Goal: Navigation & Orientation: Find specific page/section

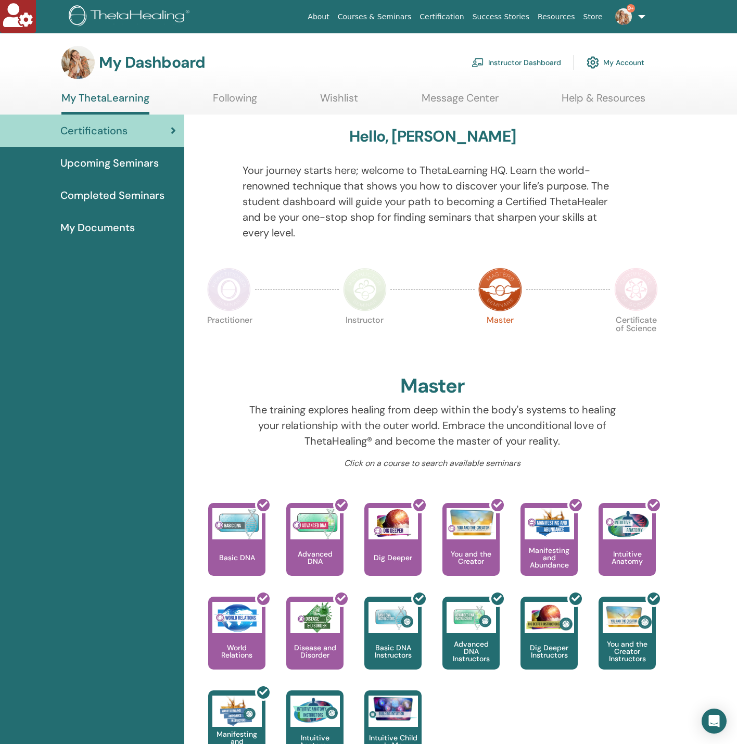
click at [637, 64] on link "My Account" at bounding box center [616, 62] width 58 height 23
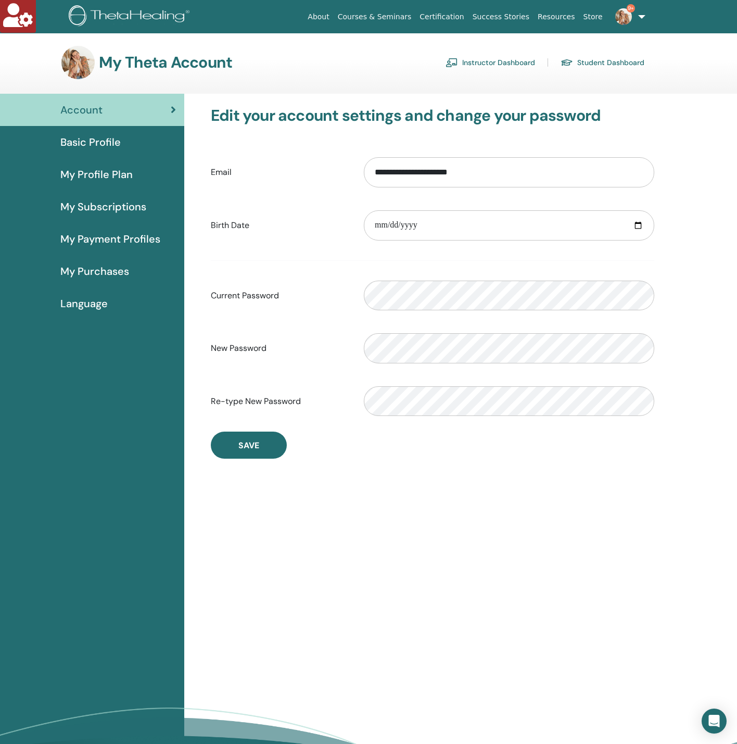
click at [82, 140] on span "Basic Profile" at bounding box center [90, 142] width 60 height 16
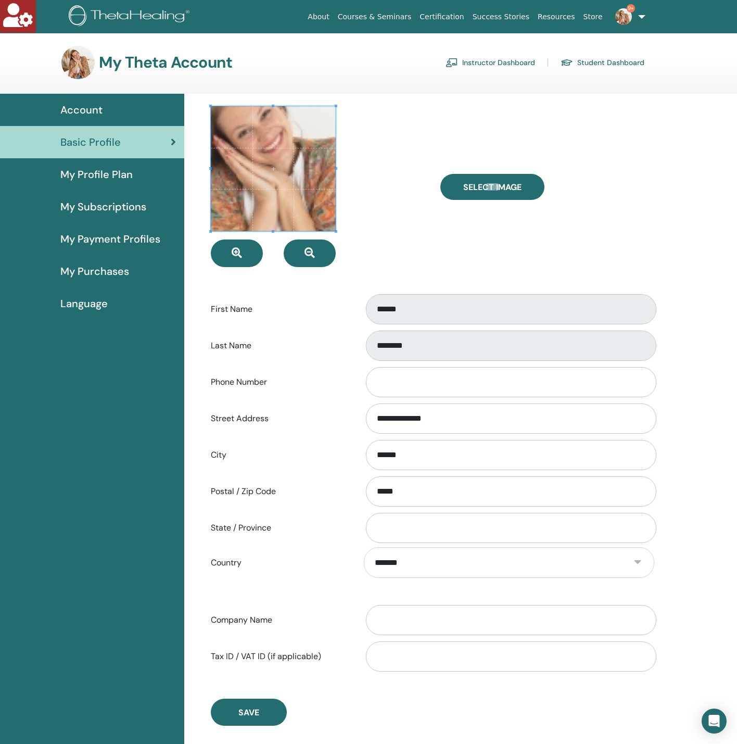
click at [73, 170] on span "My Profile Plan" at bounding box center [96, 175] width 72 height 16
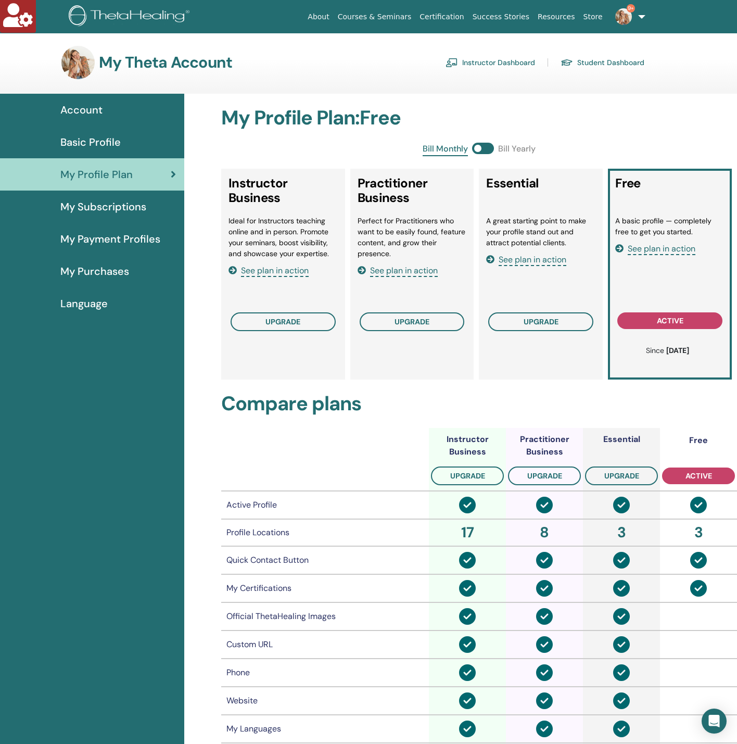
click at [643, 18] on link "9+" at bounding box center [628, 16] width 43 height 33
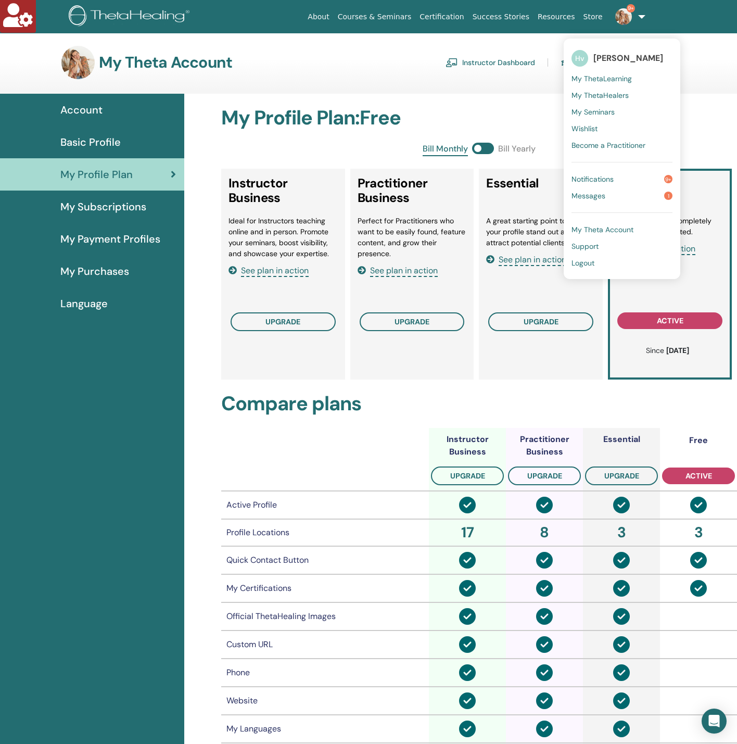
click at [602, 197] on span "Messages" at bounding box center [589, 195] width 34 height 9
